Goal: Find specific page/section: Find specific page/section

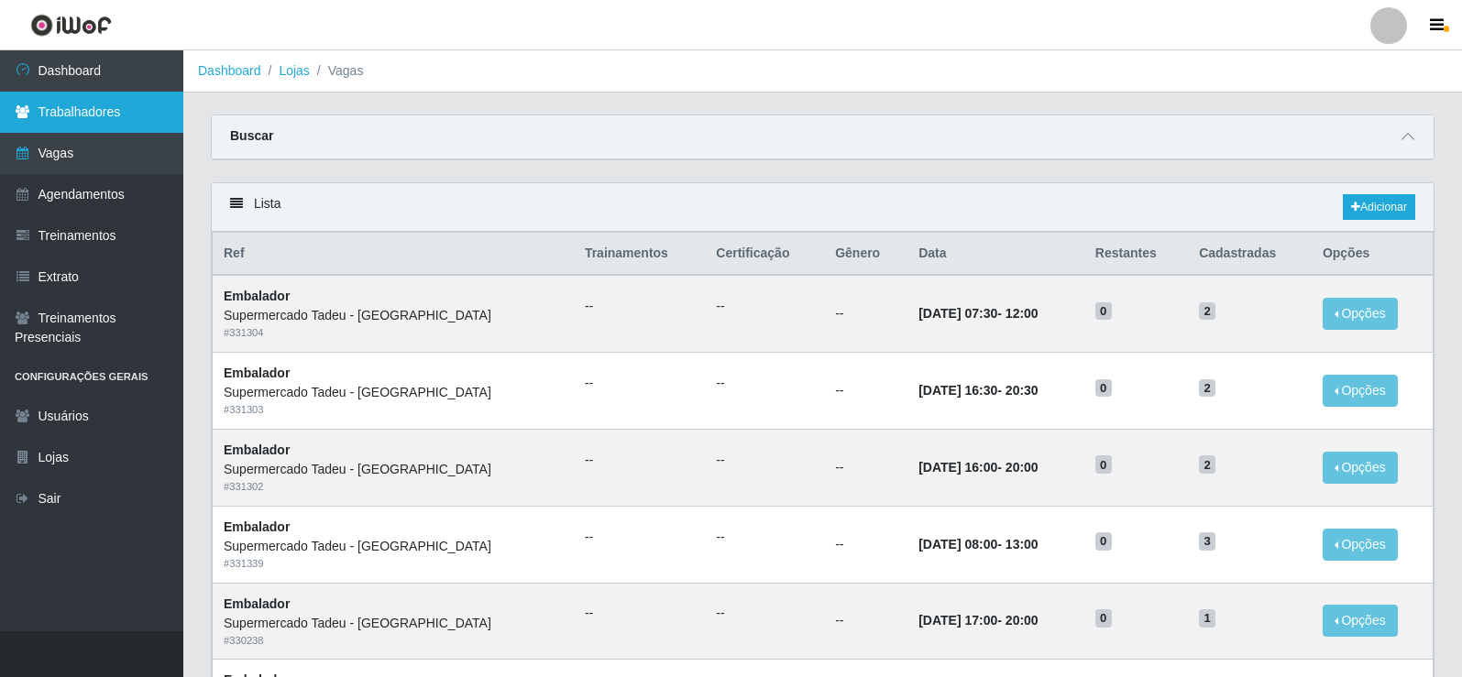
click at [49, 121] on link "Trabalhadores" at bounding box center [91, 112] width 183 height 41
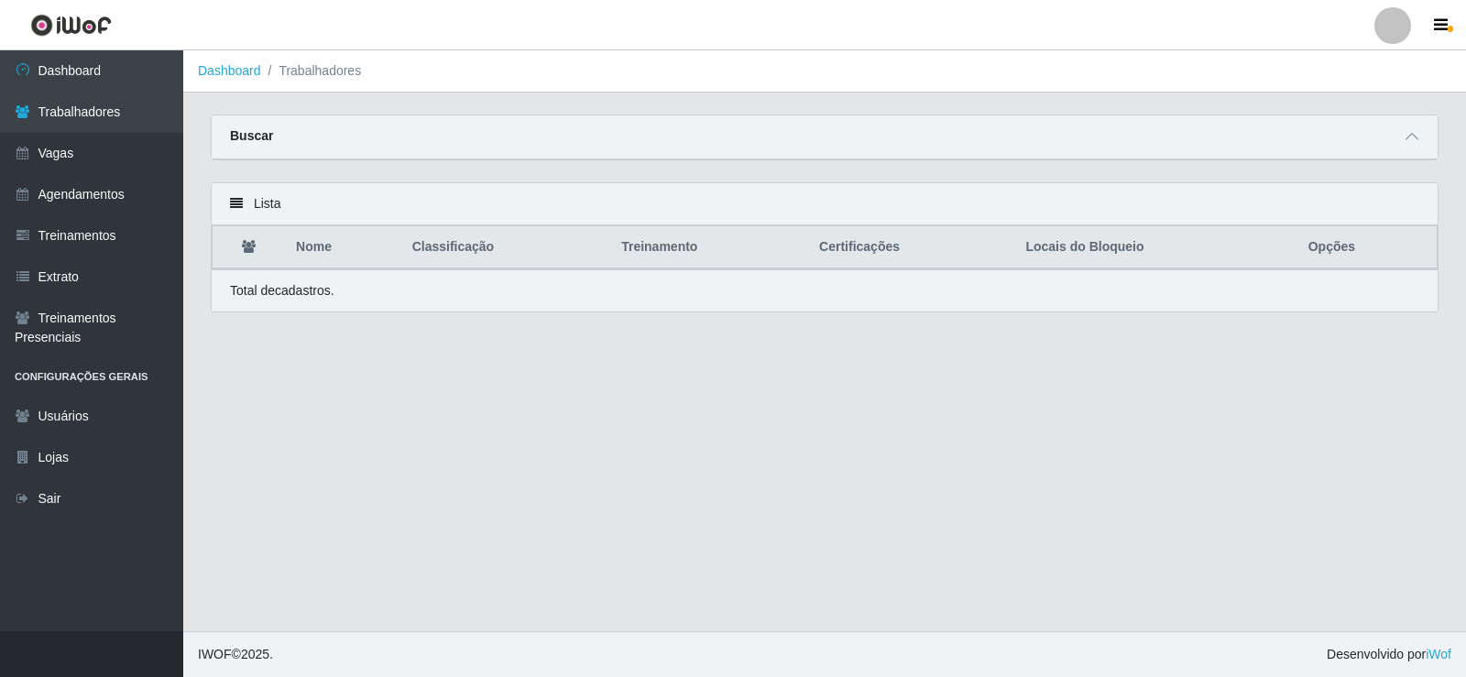
click at [1461, 220] on div "Carregando... Buscar Nome Confirmar Lista Nome Classificação Treinamento Certif…" at bounding box center [824, 225] width 1283 height 220
click at [154, 115] on link "Trabalhadores" at bounding box center [91, 112] width 183 height 41
click at [91, 63] on link "Dashboard" at bounding box center [91, 70] width 183 height 41
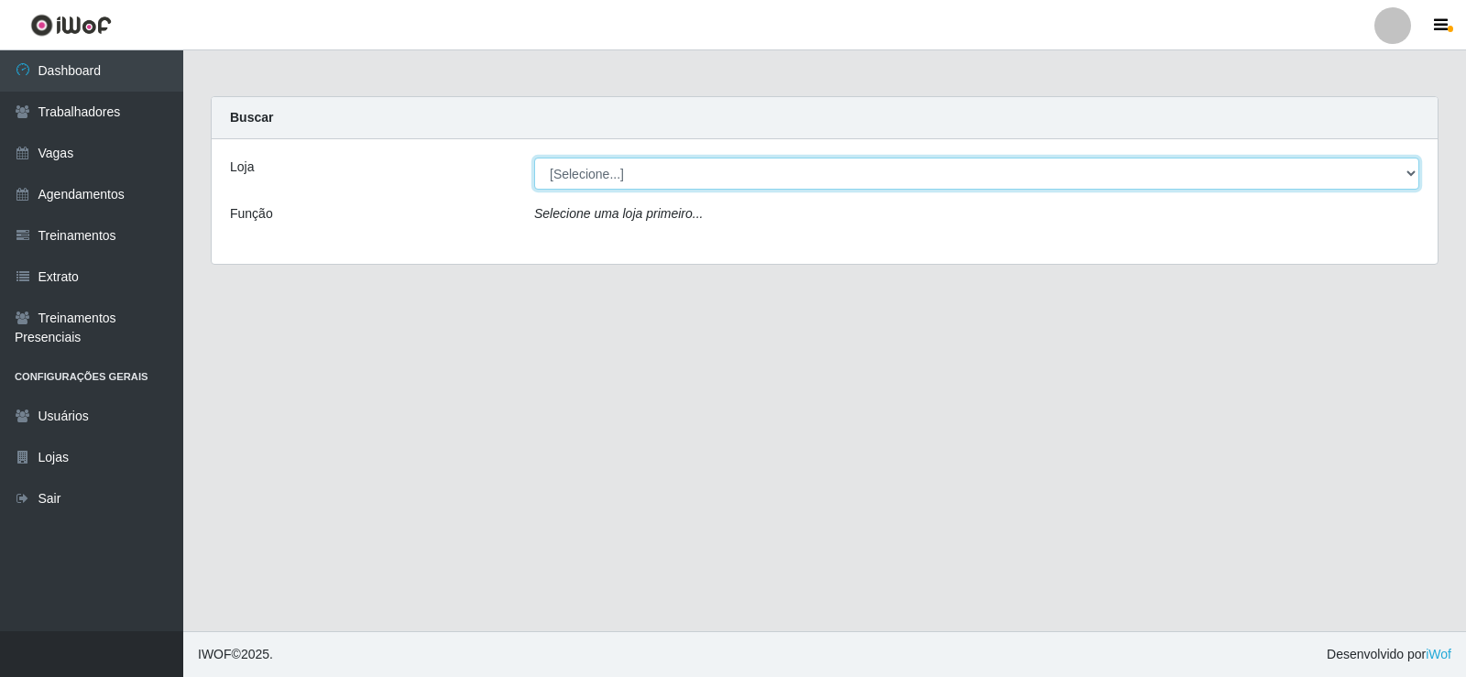
click at [1410, 167] on select "[Selecione...] Supermercado Tadeu - [GEOGRAPHIC_DATA]" at bounding box center [976, 174] width 885 height 32
select select "195"
click at [534, 158] on select "[Selecione...] Supermercado Tadeu - [GEOGRAPHIC_DATA]" at bounding box center [976, 174] width 885 height 32
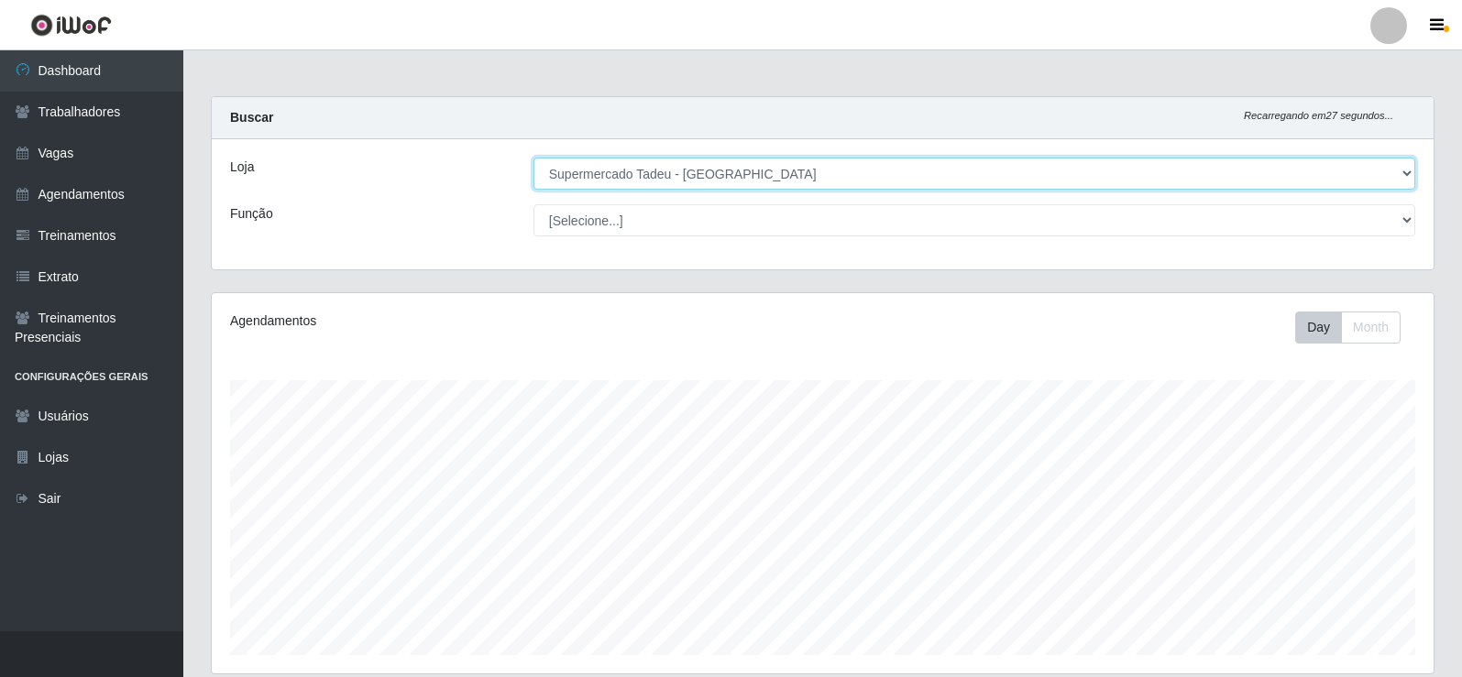
scroll to position [214, 0]
